Goal: Transaction & Acquisition: Purchase product/service

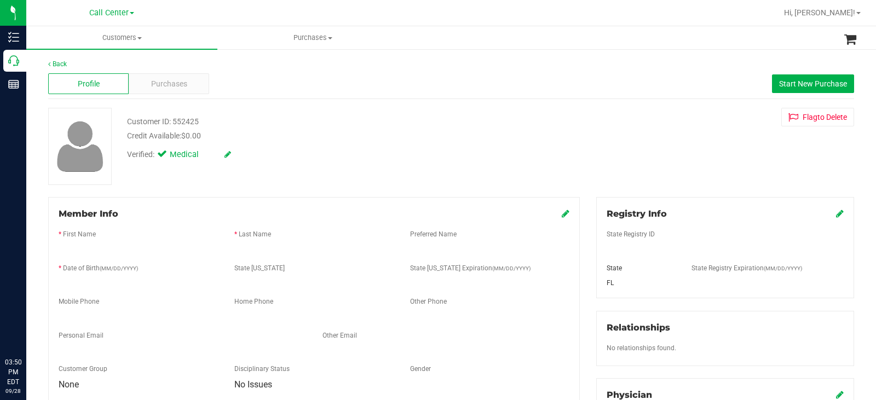
click at [19, 65] on icon at bounding box center [13, 60] width 11 height 11
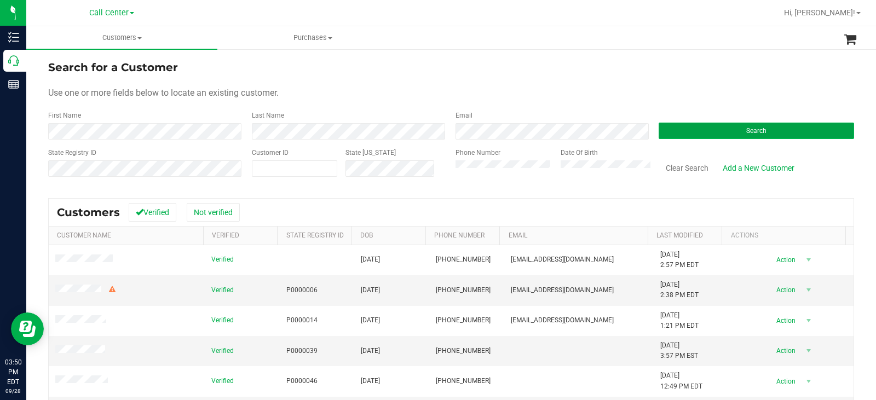
drag, startPoint x: 725, startPoint y: 128, endPoint x: 684, endPoint y: 128, distance: 40.5
click at [725, 127] on button "Search" at bounding box center [755, 131] width 195 height 16
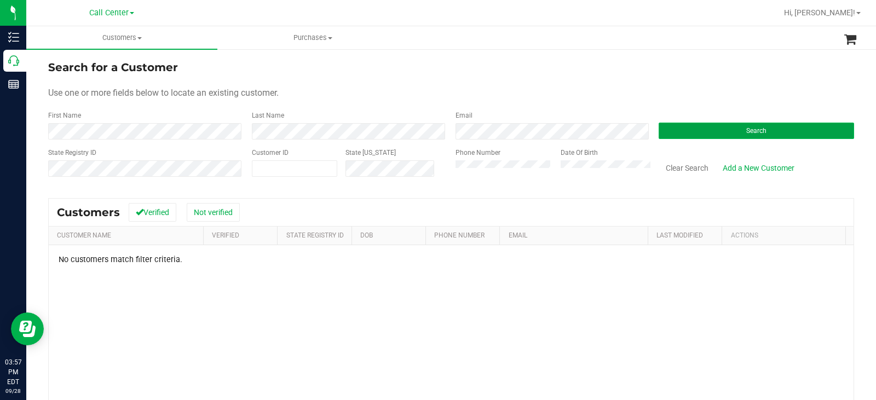
click at [693, 130] on button "Search" at bounding box center [755, 131] width 195 height 16
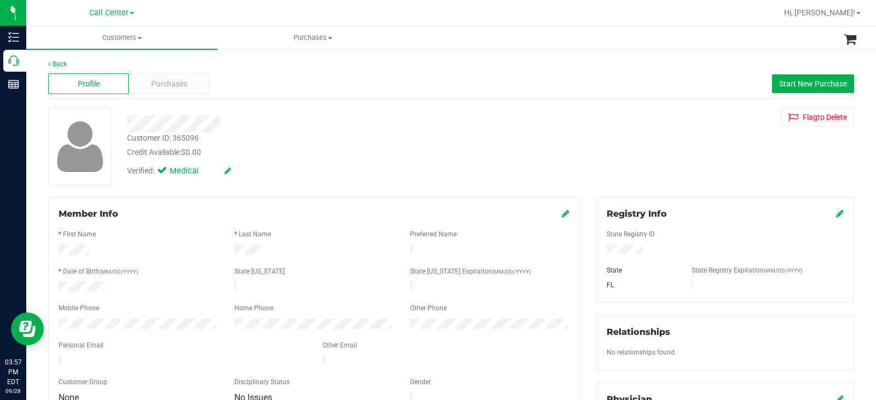
drag, startPoint x: 638, startPoint y: 250, endPoint x: 600, endPoint y: 254, distance: 38.0
click at [600, 254] on div at bounding box center [724, 251] width 253 height 12
drag, startPoint x: 108, startPoint y: 281, endPoint x: 56, endPoint y: 286, distance: 51.7
click at [56, 286] on div at bounding box center [138, 287] width 176 height 13
click at [174, 85] on span "Purchases" at bounding box center [169, 83] width 36 height 11
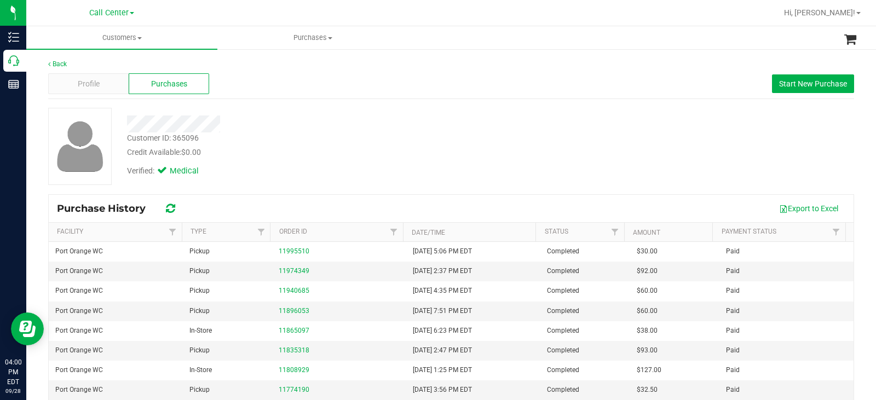
drag, startPoint x: 697, startPoint y: 121, endPoint x: 808, endPoint y: 98, distance: 113.4
click at [698, 121] on div "Customer ID: 365096 Credit Available: $0.00 Verified: Medical" at bounding box center [451, 146] width 822 height 77
click at [819, 86] on span "Start New Purchase" at bounding box center [813, 83] width 68 height 9
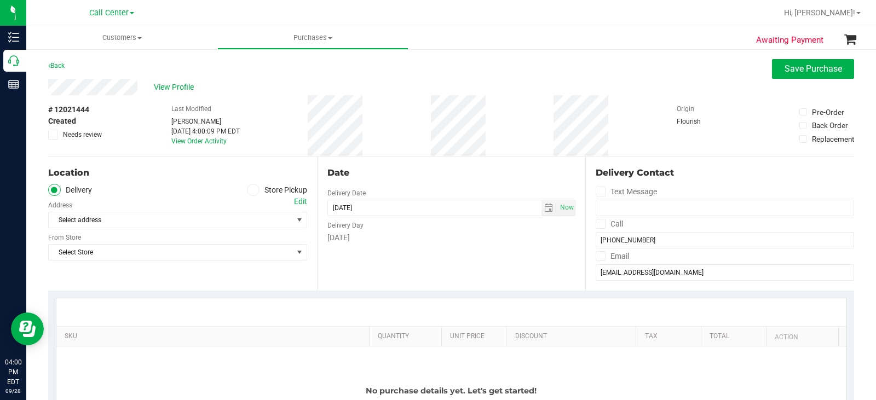
click at [252, 190] on icon at bounding box center [253, 190] width 7 height 0
click at [0, 0] on input "Store Pickup" at bounding box center [0, 0] width 0 height 0
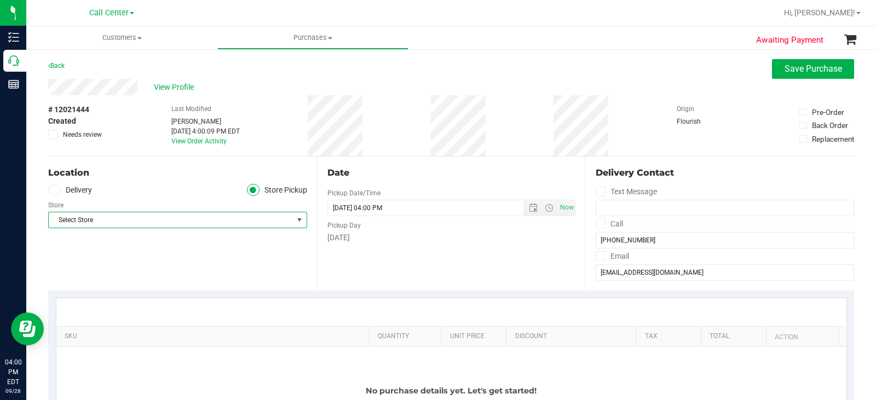
click at [173, 223] on span "Select Store" at bounding box center [171, 219] width 244 height 15
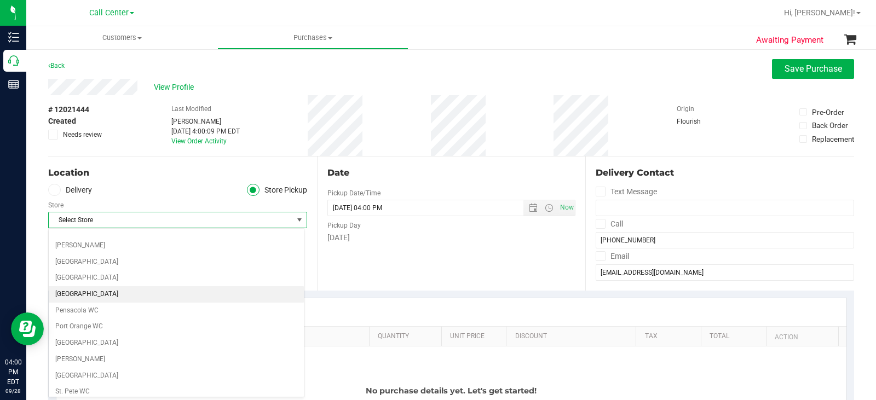
scroll to position [547, 0]
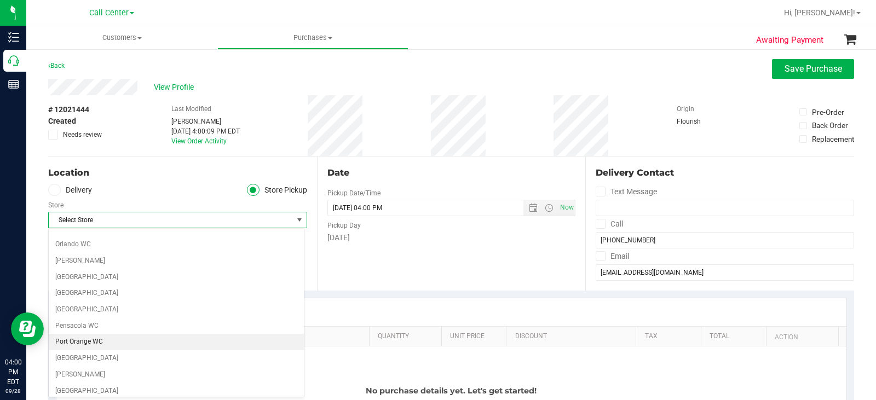
click at [124, 339] on li "Port Orange WC" at bounding box center [176, 342] width 255 height 16
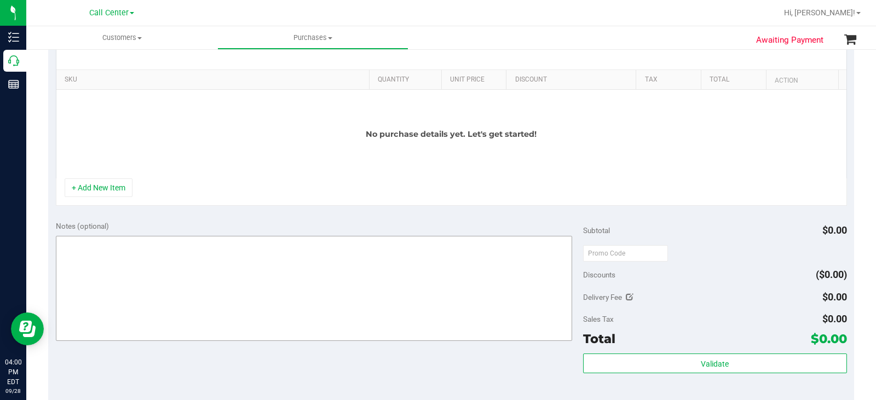
scroll to position [274, 0]
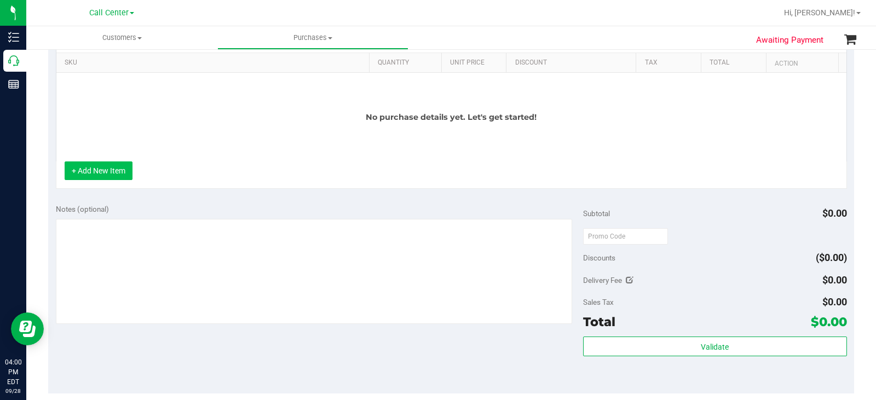
click at [119, 172] on button "+ Add New Item" at bounding box center [99, 170] width 68 height 19
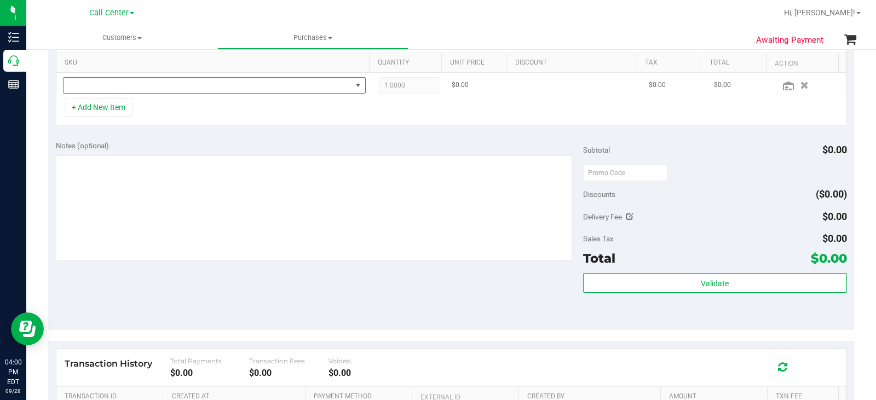
click at [154, 88] on span "NO DATA FOUND" at bounding box center [207, 85] width 288 height 15
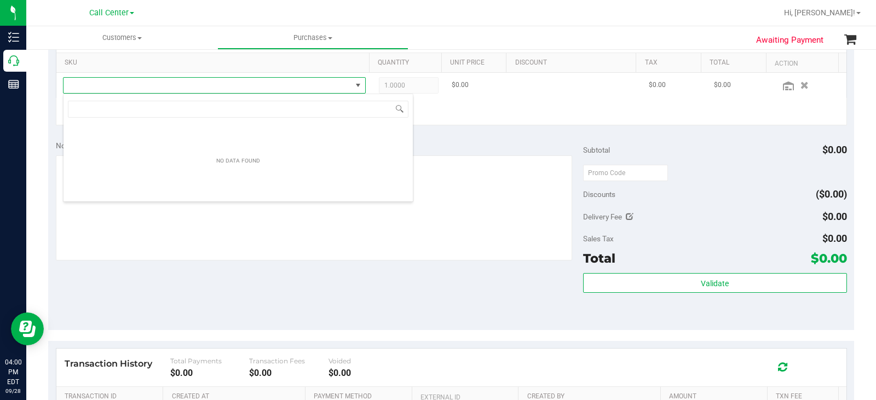
scroll to position [16, 297]
type input "SCB"
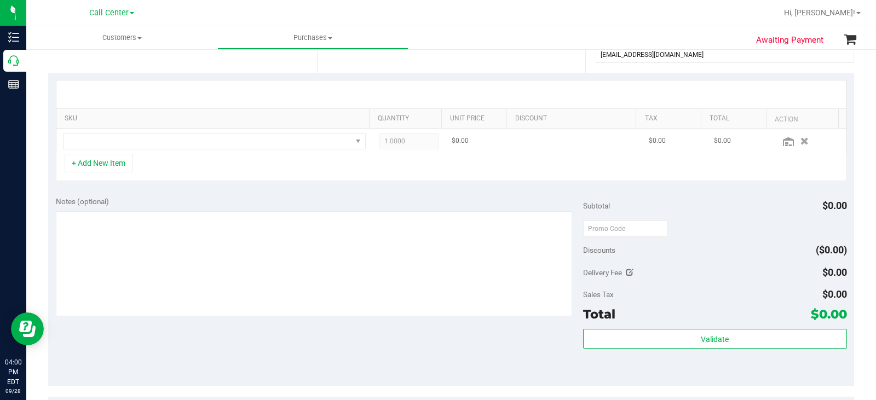
scroll to position [164, 0]
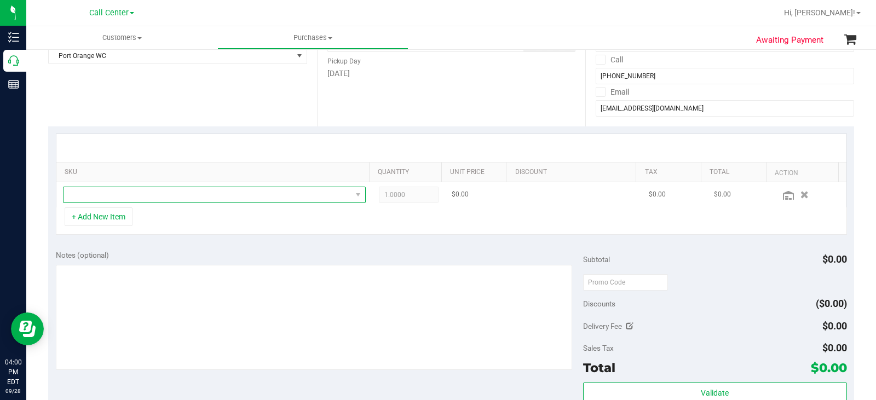
click at [173, 189] on span "NO DATA FOUND" at bounding box center [207, 194] width 288 height 15
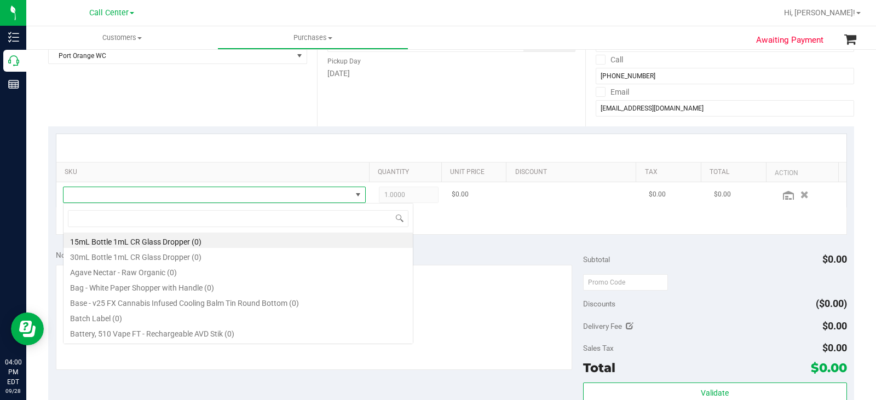
scroll to position [16, 293]
type input "SBC"
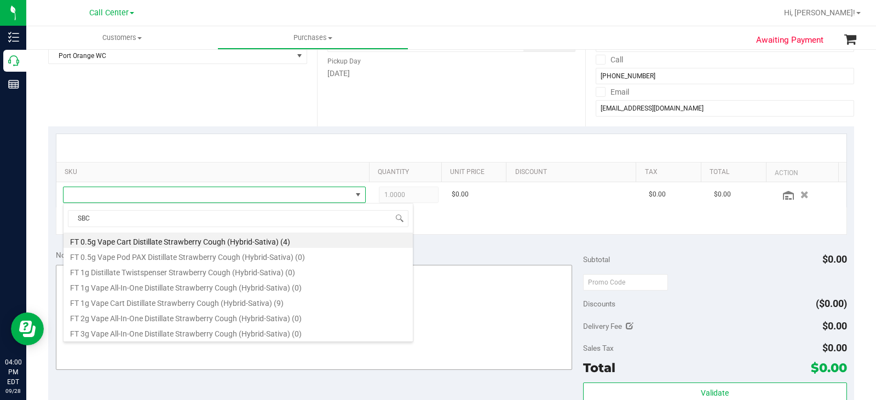
click at [237, 300] on li "FT 1g Vape Cart Distillate Strawberry Cough (Hybrid-Sativa) (9)" at bounding box center [237, 301] width 349 height 15
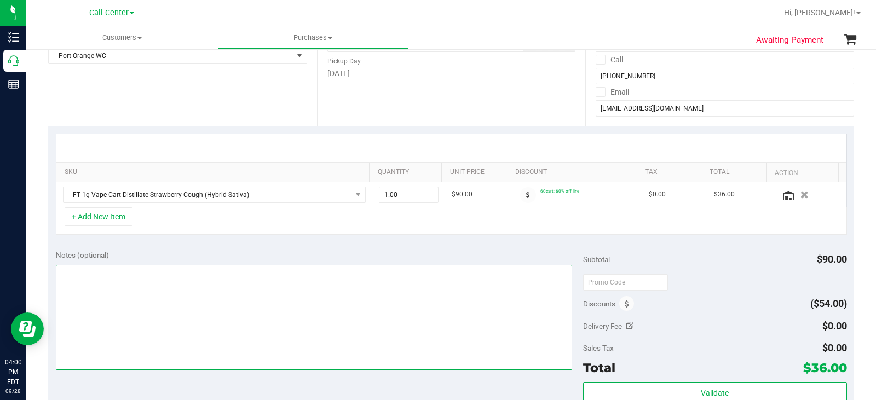
click at [177, 310] on textarea at bounding box center [314, 317] width 516 height 105
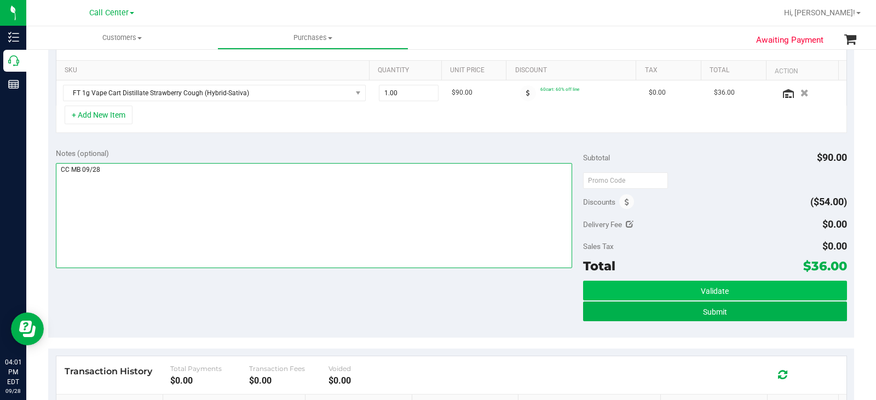
scroll to position [274, 0]
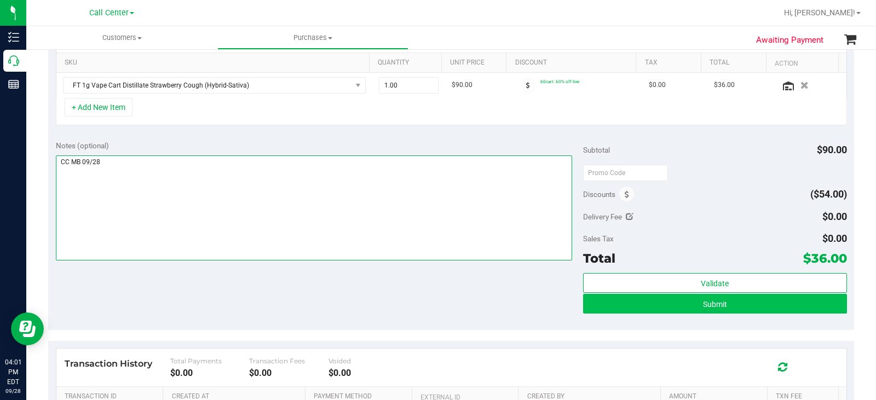
type textarea "CC MB 09/28"
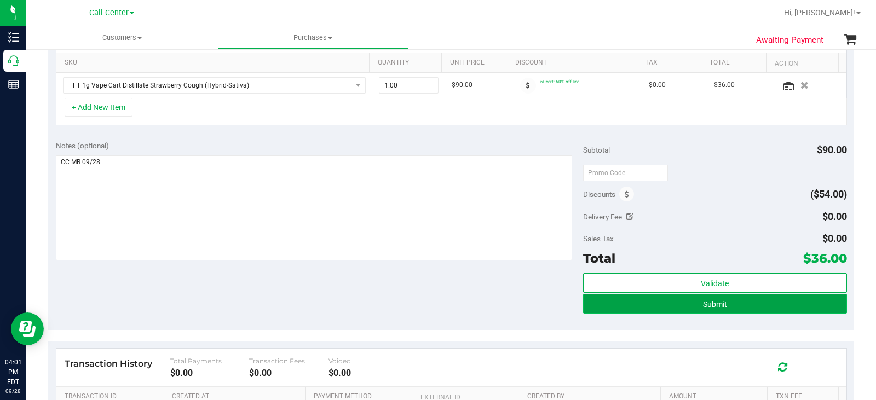
click at [669, 308] on button "Submit" at bounding box center [715, 304] width 264 height 20
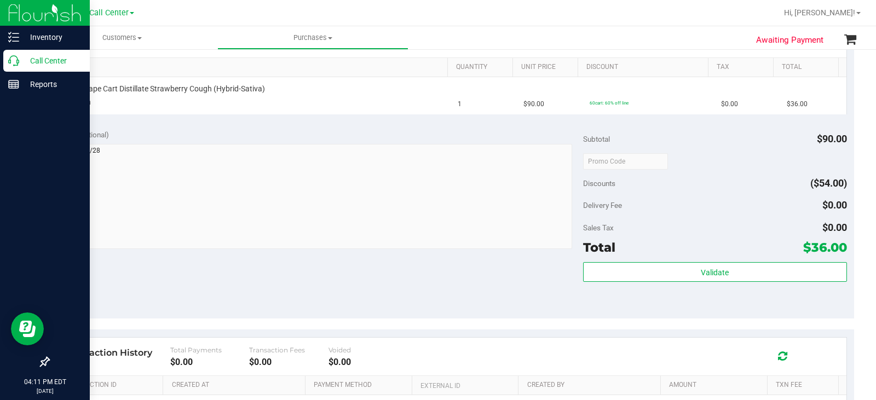
click at [14, 55] on icon at bounding box center [13, 60] width 11 height 11
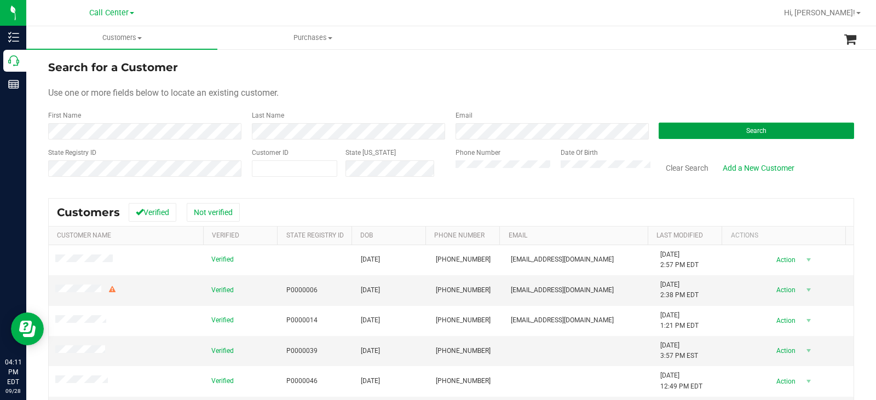
drag, startPoint x: 688, startPoint y: 130, endPoint x: 623, endPoint y: 115, distance: 67.3
click at [688, 129] on button "Search" at bounding box center [755, 131] width 195 height 16
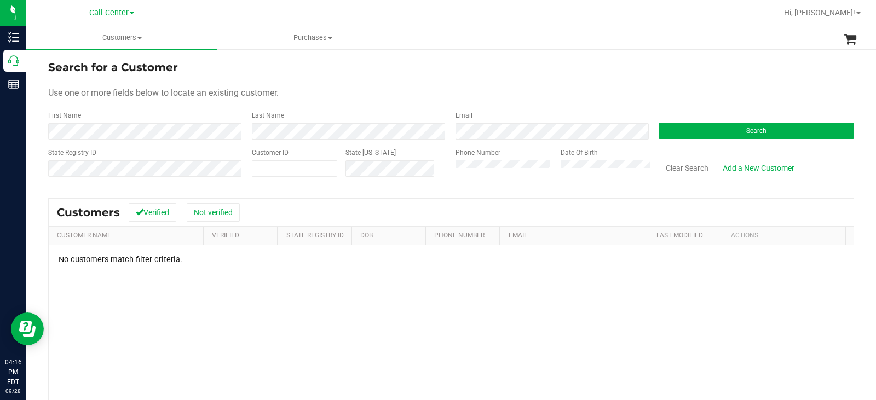
click at [724, 121] on div "Search" at bounding box center [752, 125] width 204 height 29
click at [721, 128] on button "Search" at bounding box center [755, 131] width 195 height 16
click at [696, 130] on button "Search" at bounding box center [755, 131] width 195 height 16
click at [449, 172] on div "Phone Number Date Of Birth" at bounding box center [549, 167] width 204 height 39
click at [719, 131] on button "Search" at bounding box center [755, 131] width 195 height 16
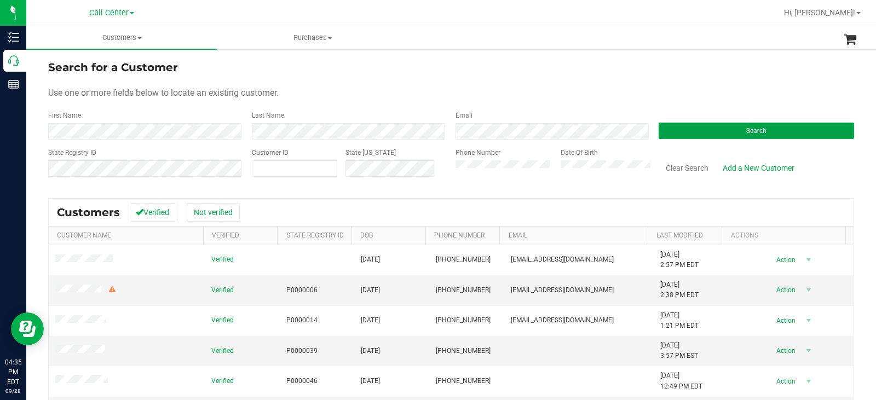
click at [695, 131] on button "Search" at bounding box center [755, 131] width 195 height 16
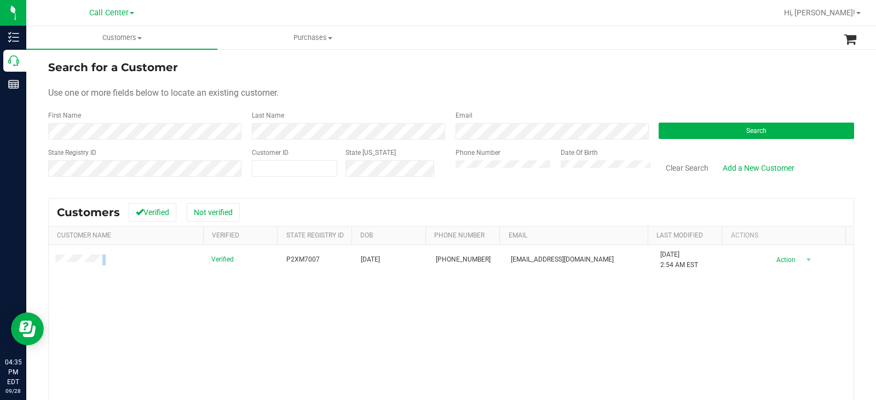
drag, startPoint x: 109, startPoint y: 259, endPoint x: 50, endPoint y: 216, distance: 73.1
click at [45, 263] on div "Search for a Customer Use one or more fields below to locate an existing custom…" at bounding box center [450, 291] width 849 height 486
copy table
click at [612, 159] on div "Date Of Birth" at bounding box center [601, 167] width 98 height 39
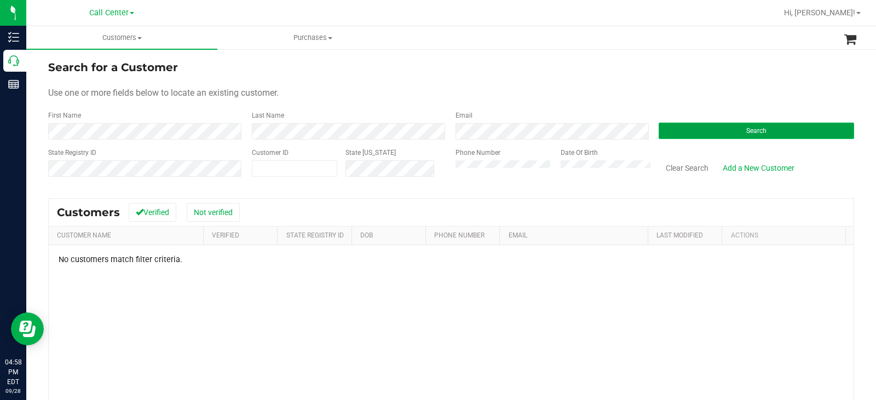
click at [690, 131] on button "Search" at bounding box center [755, 131] width 195 height 16
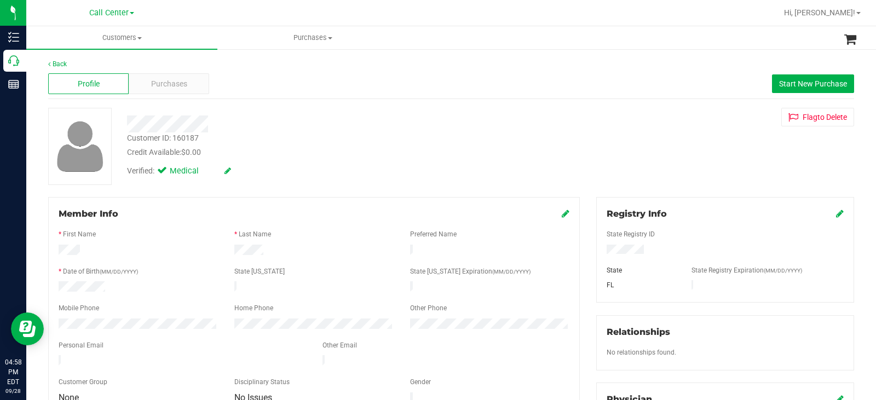
drag, startPoint x: 624, startPoint y: 258, endPoint x: 600, endPoint y: 253, distance: 24.2
click at [600, 253] on div at bounding box center [724, 251] width 253 height 12
click at [129, 232] on form "Member Info * First Name * Last Name Preferred Name * Date of Birth (MM/DD/YYYY…" at bounding box center [314, 306] width 511 height 198
drag, startPoint x: 107, startPoint y: 282, endPoint x: 58, endPoint y: 289, distance: 49.8
click at [58, 289] on div at bounding box center [138, 287] width 176 height 13
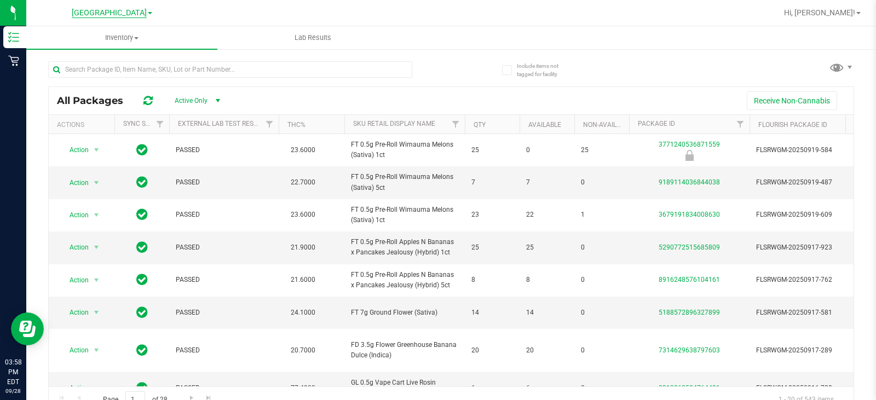
click at [95, 16] on span "[GEOGRAPHIC_DATA]" at bounding box center [109, 13] width 75 height 10
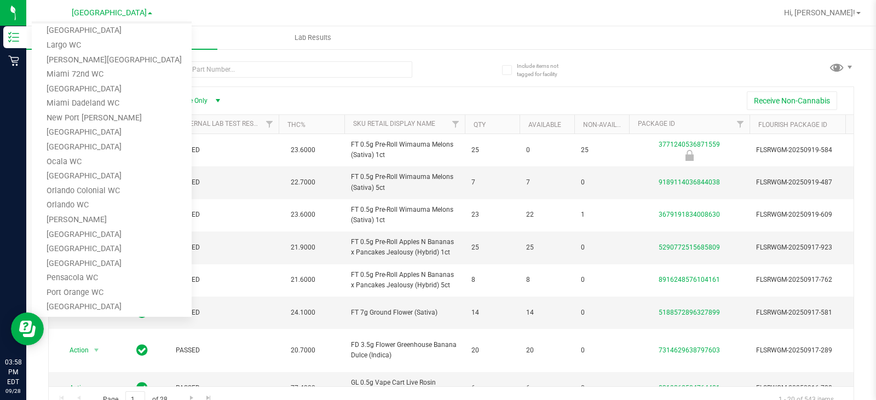
scroll to position [274, 0]
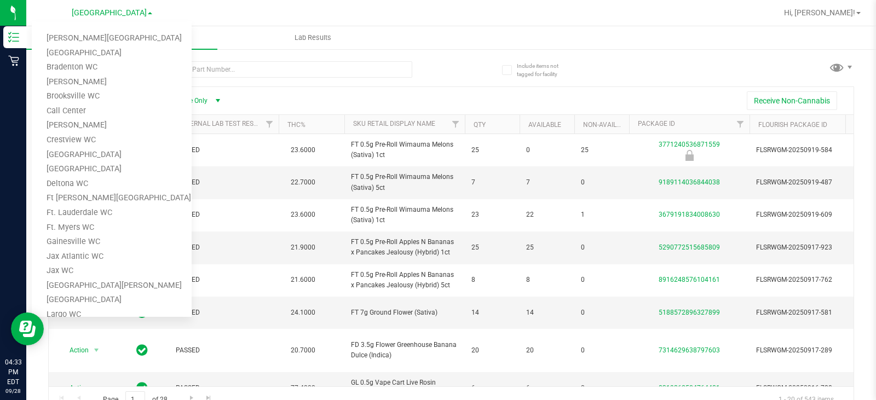
scroll to position [274, 0]
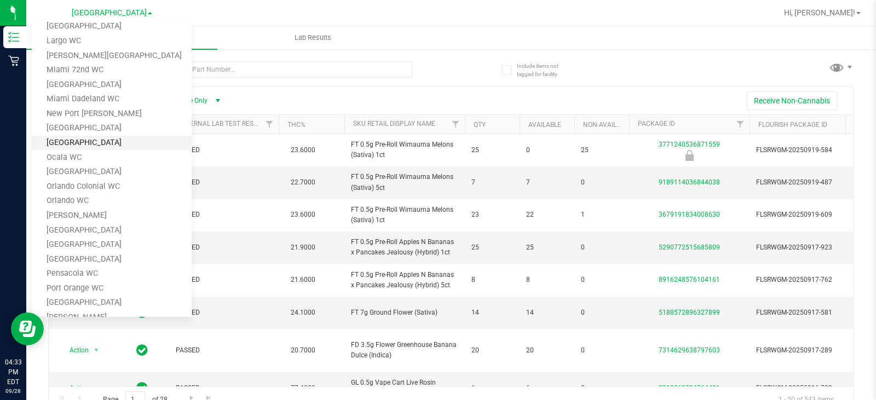
click at [92, 143] on link "[GEOGRAPHIC_DATA]" at bounding box center [112, 143] width 160 height 15
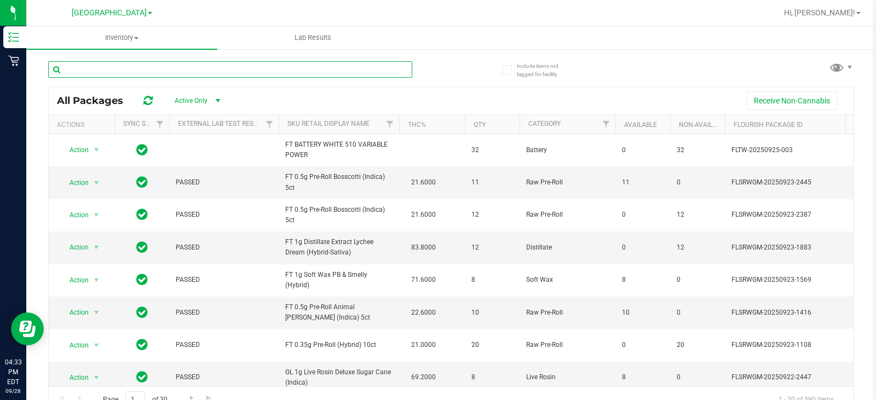
click at [232, 74] on input "text" at bounding box center [230, 69] width 364 height 16
drag, startPoint x: 128, startPoint y: 11, endPoint x: 68, endPoint y: 101, distance: 108.1
click at [126, 15] on span "[GEOGRAPHIC_DATA]" at bounding box center [109, 12] width 75 height 9
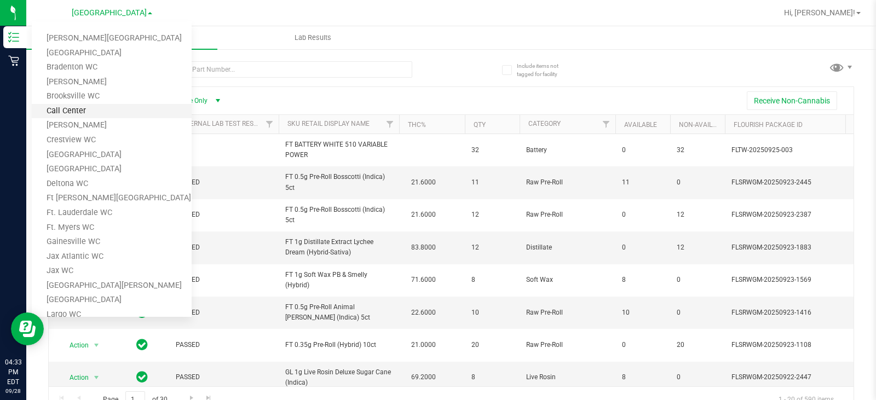
click at [82, 112] on link "Call Center" at bounding box center [112, 111] width 160 height 15
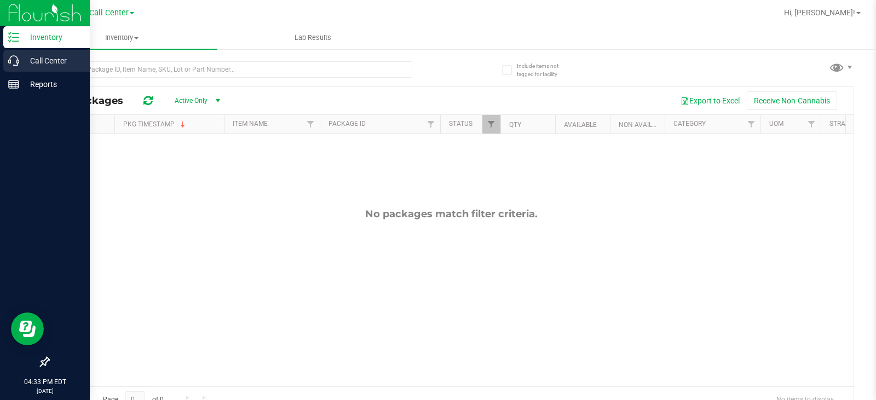
click at [19, 62] on icon at bounding box center [13, 60] width 11 height 11
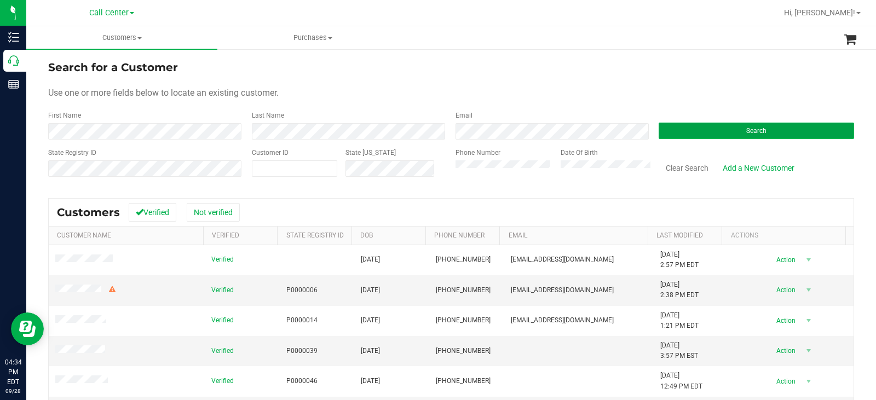
click at [777, 130] on button "Search" at bounding box center [755, 131] width 195 height 16
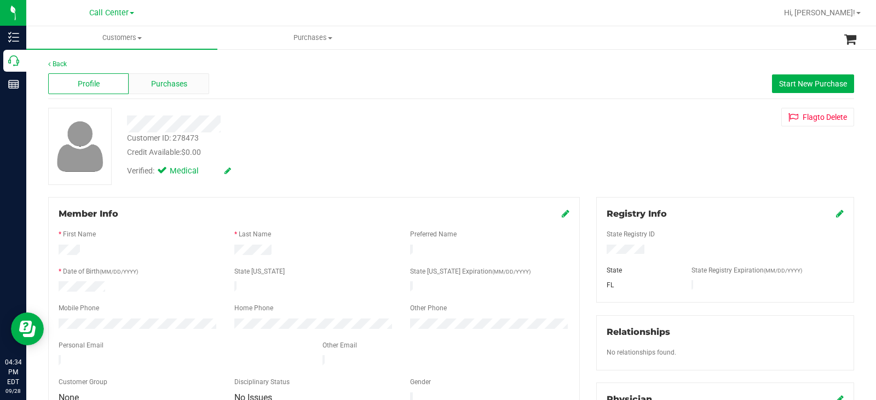
click at [178, 85] on span "Purchases" at bounding box center [169, 83] width 36 height 11
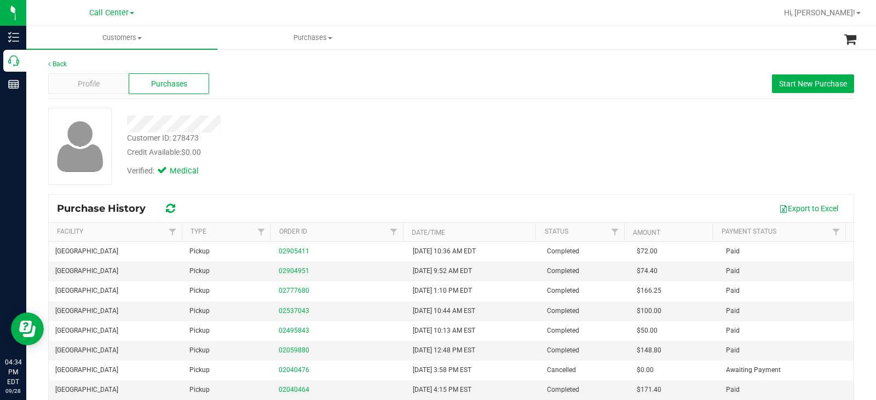
click at [384, 150] on div "Credit Available: $0.00" at bounding box center [324, 152] width 395 height 11
